Goal: Transaction & Acquisition: Subscribe to service/newsletter

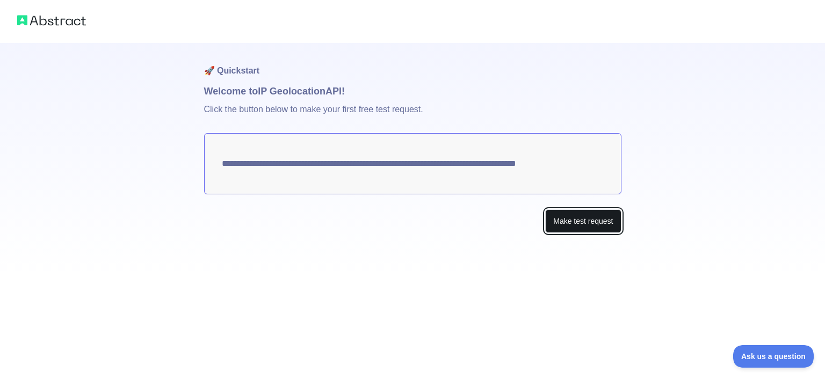
click at [560, 222] on button "Make test request" at bounding box center [583, 221] width 76 height 24
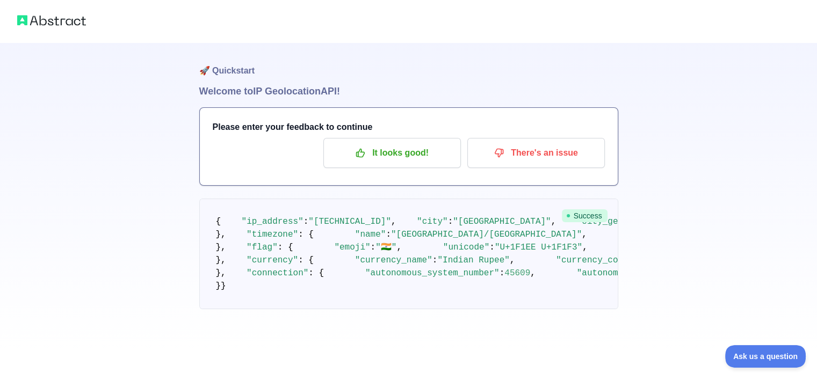
click at [453, 227] on span ""[GEOGRAPHIC_DATA]"" at bounding box center [502, 222] width 98 height 10
click at [413, 241] on pre "{ "ip_address" : "[TECHNICAL_ID]" , "city" : "[GEOGRAPHIC_DATA]" , "city_geonam…" at bounding box center [408, 254] width 419 height 111
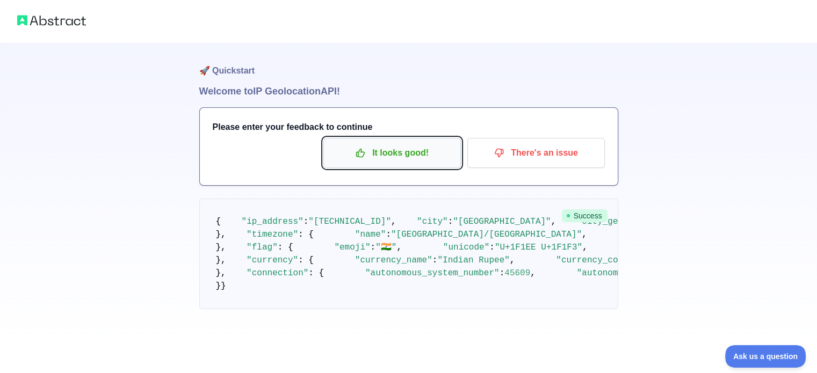
click at [431, 146] on p "It looks good!" at bounding box center [391, 153] width 121 height 18
